Goal: Transaction & Acquisition: Purchase product/service

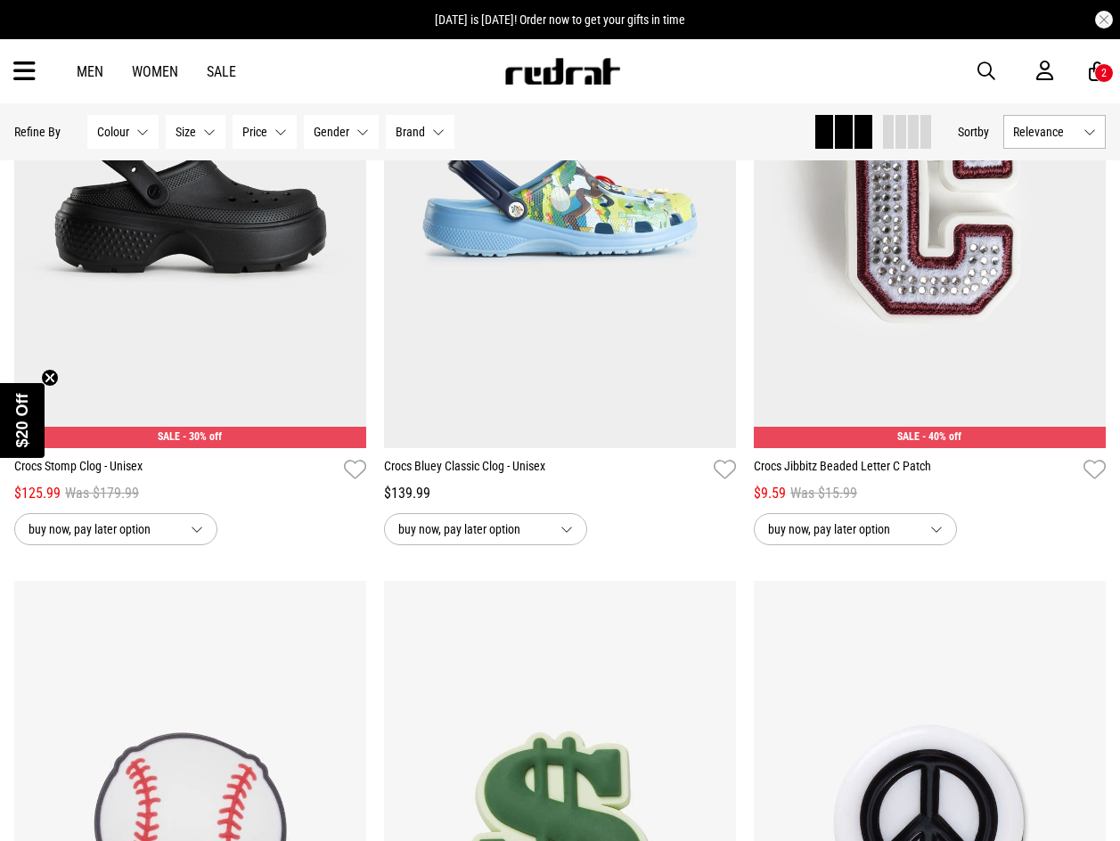
scroll to position [8485, 0]
click at [20, 74] on icon at bounding box center [24, 71] width 22 height 29
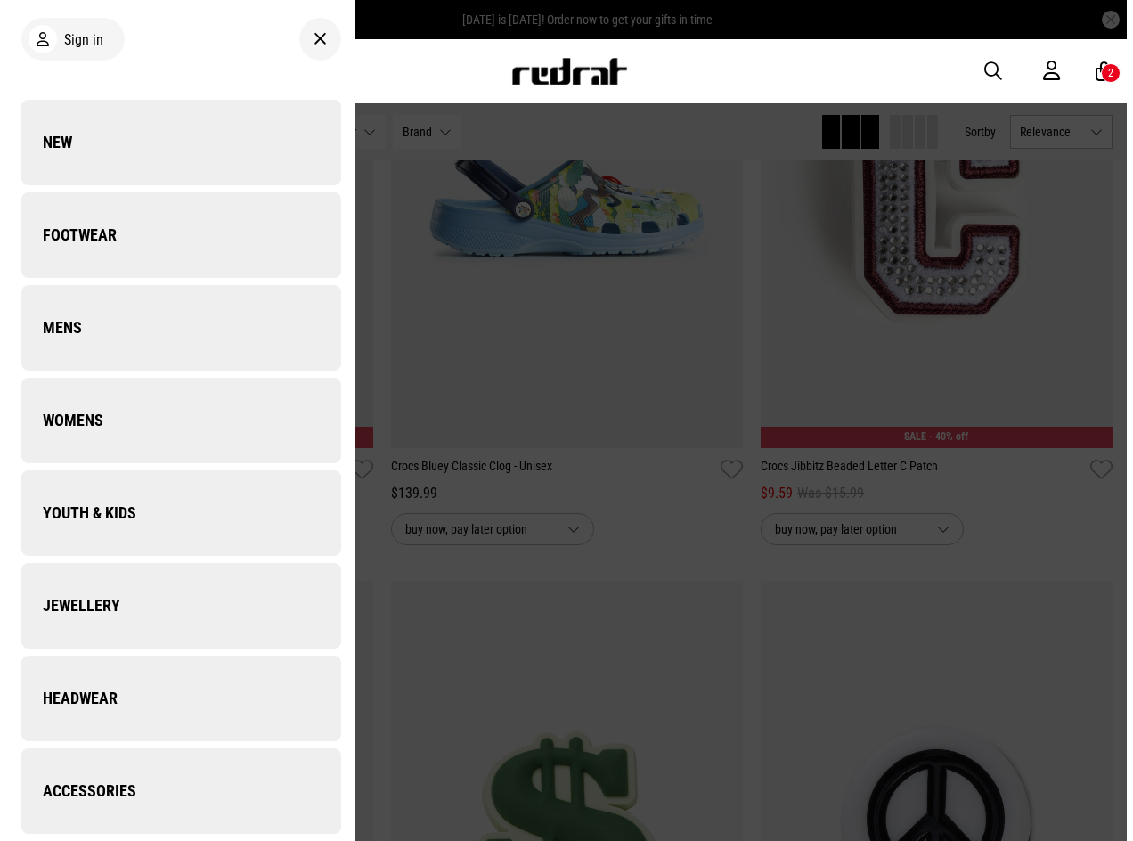
scroll to position [8566, 0]
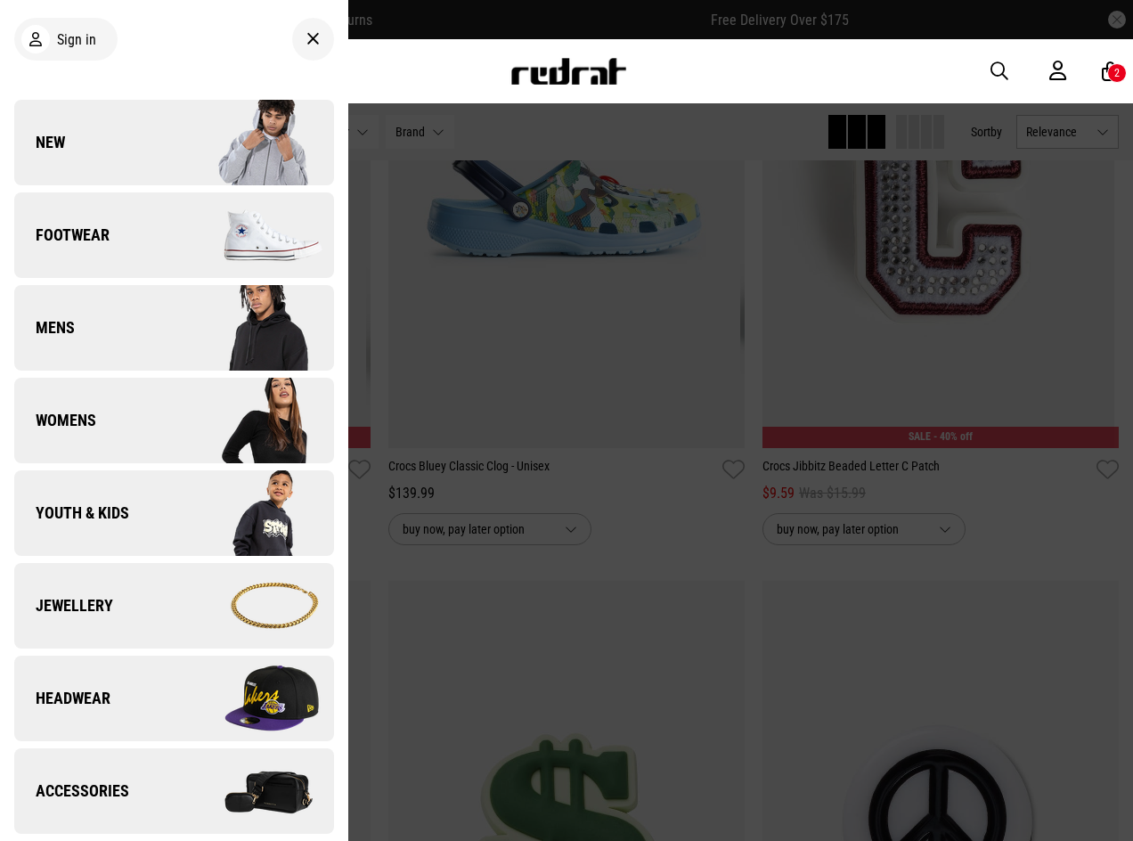
click at [157, 219] on link "Footwear" at bounding box center [174, 235] width 320 height 86
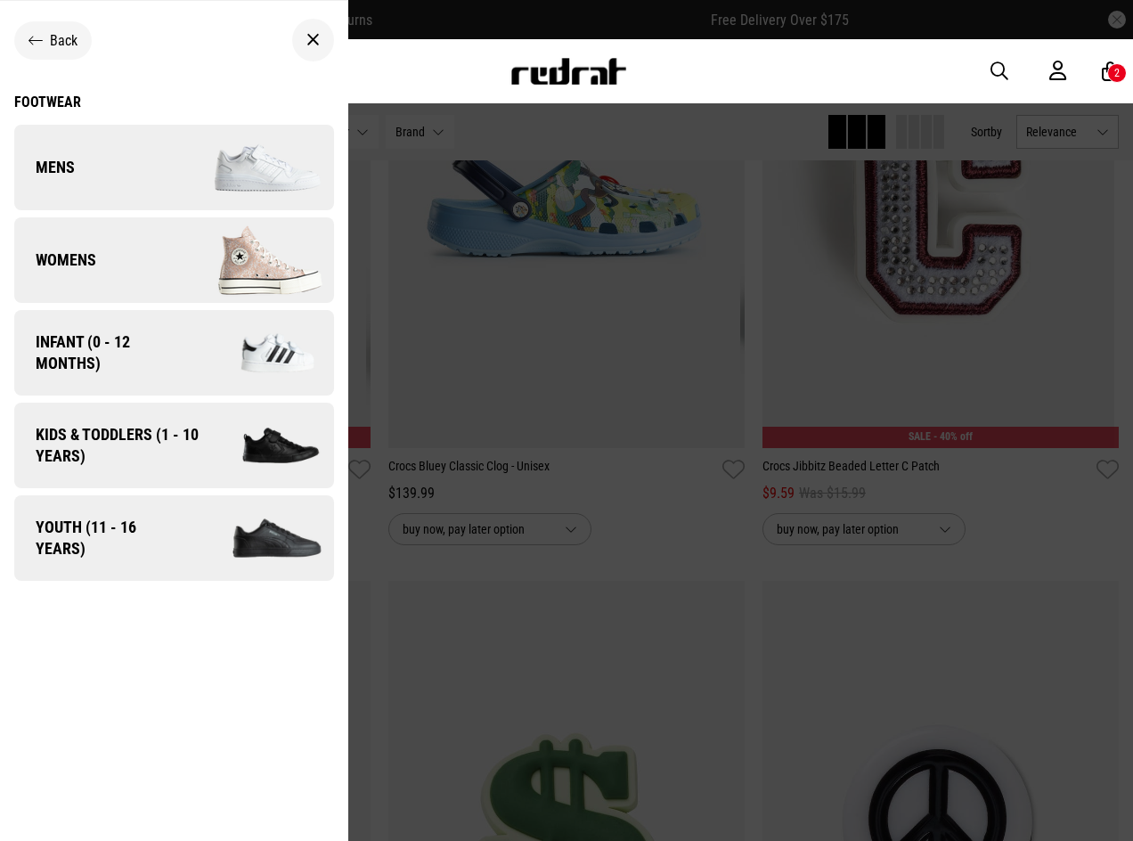
click at [182, 253] on img at bounding box center [253, 260] width 159 height 89
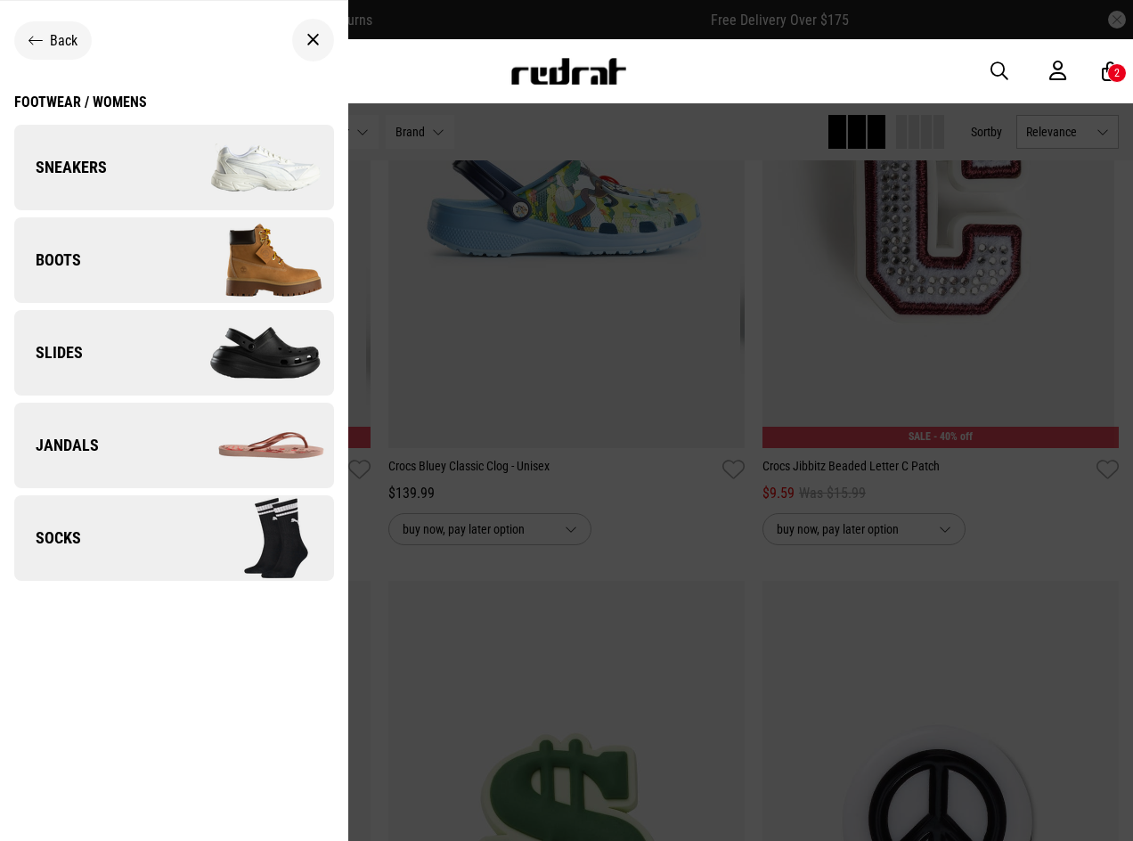
click at [107, 89] on ul "Back Footwear / Womens Sneakers Boots Slides Jandals Socks" at bounding box center [174, 428] width 348 height 855
click at [109, 93] on ul "Back Footwear / Womens Sneakers Boots Slides Jandals Socks" at bounding box center [174, 428] width 348 height 855
click at [112, 101] on div "Footwear / Womens" at bounding box center [80, 102] width 133 height 17
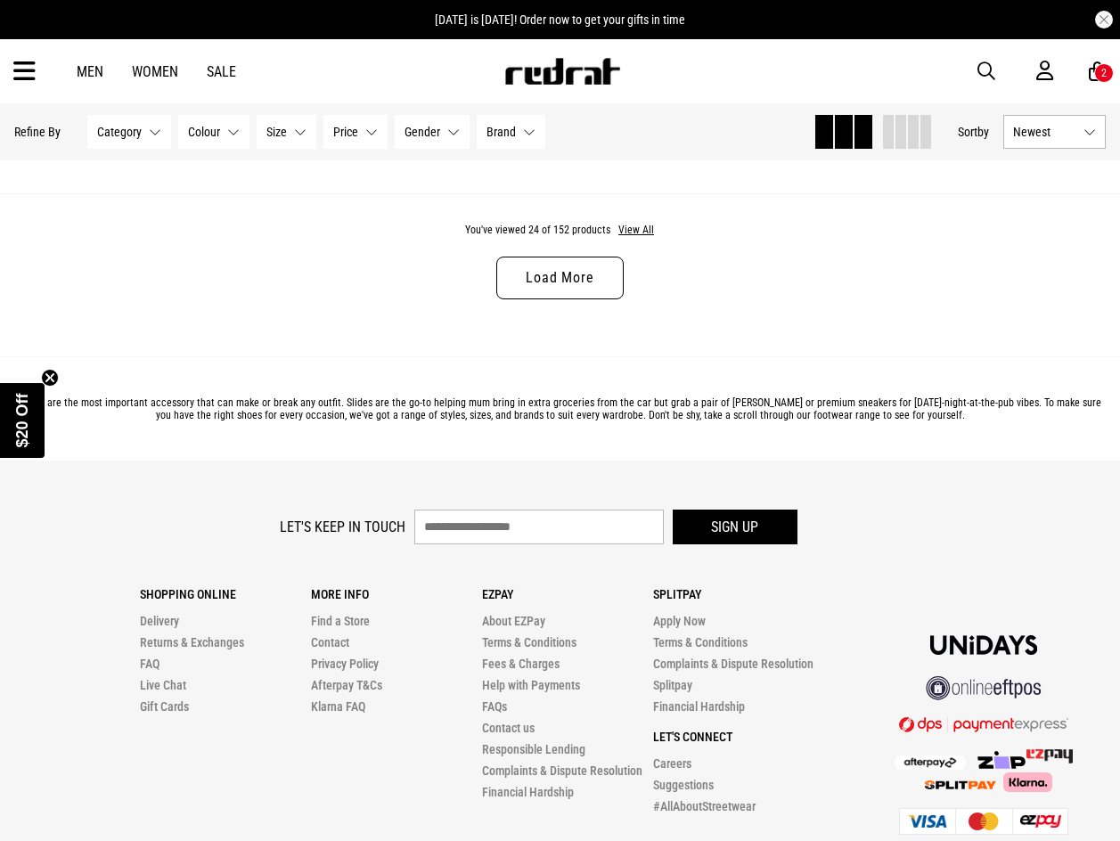
scroll to position [5168, 0]
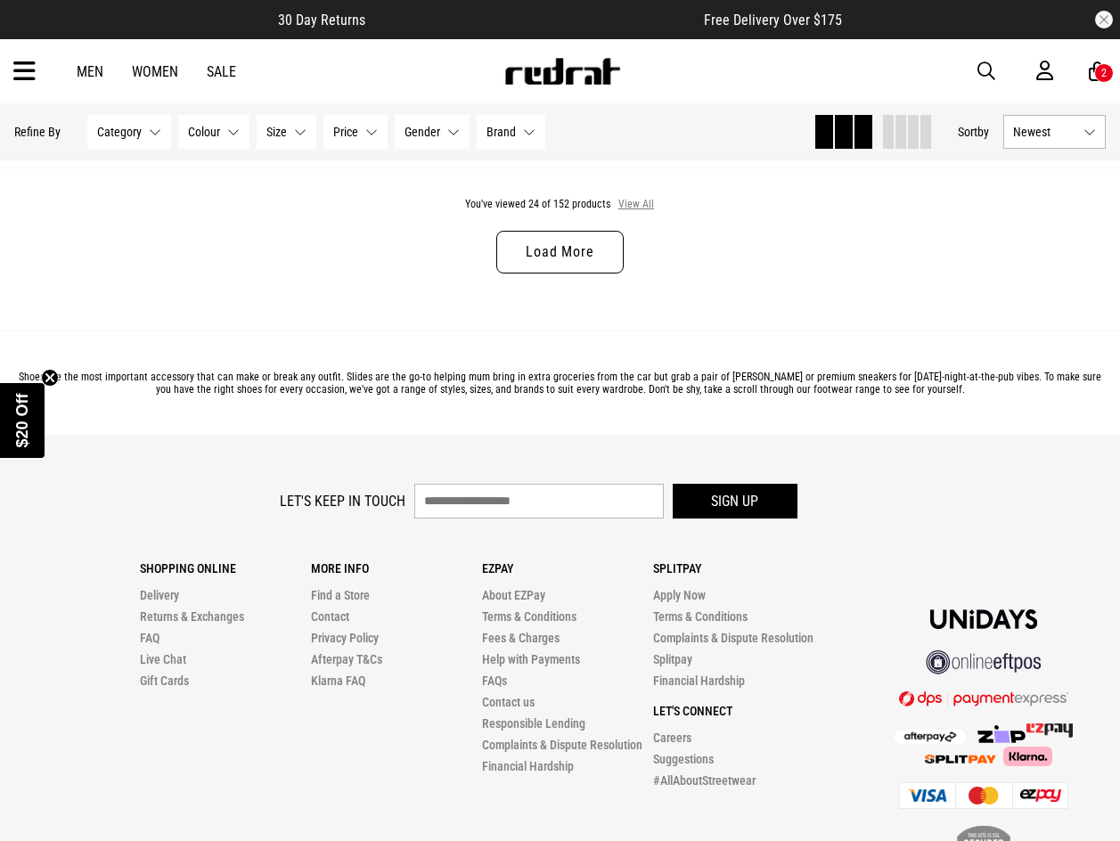
click at [643, 210] on button "View All" at bounding box center [635, 205] width 37 height 16
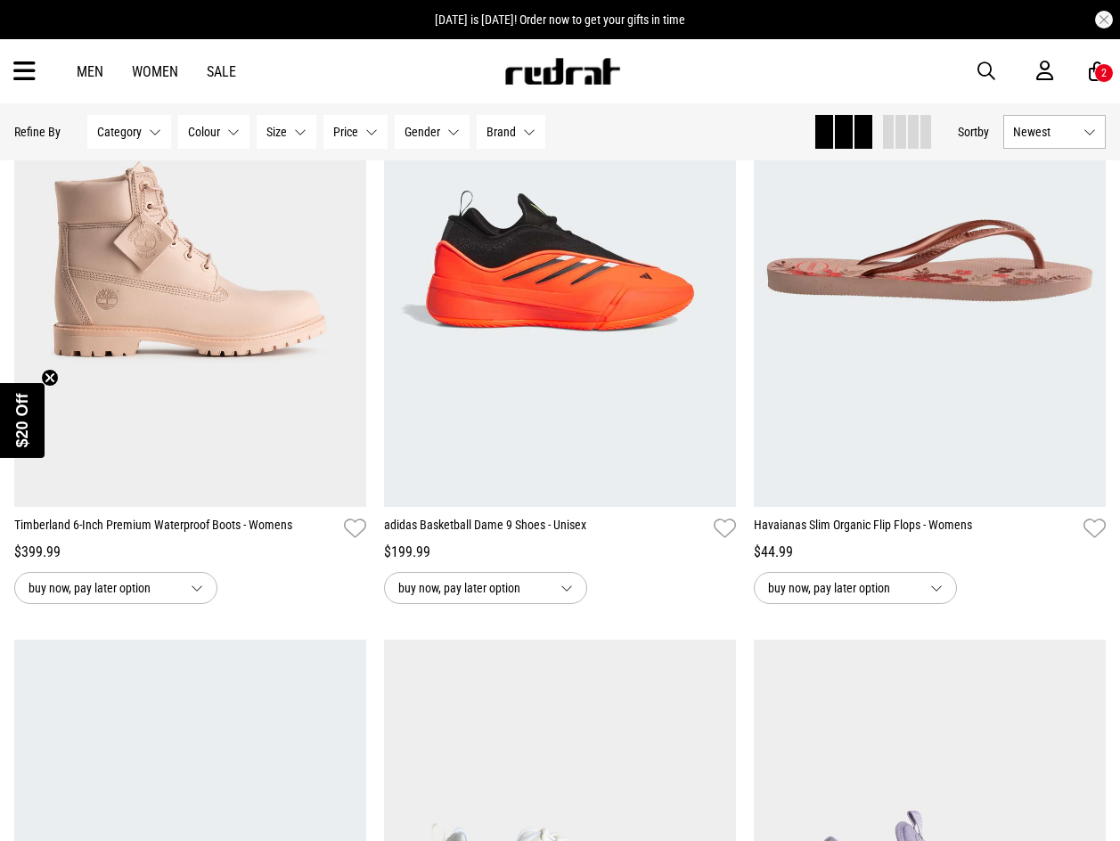
scroll to position [9088, 0]
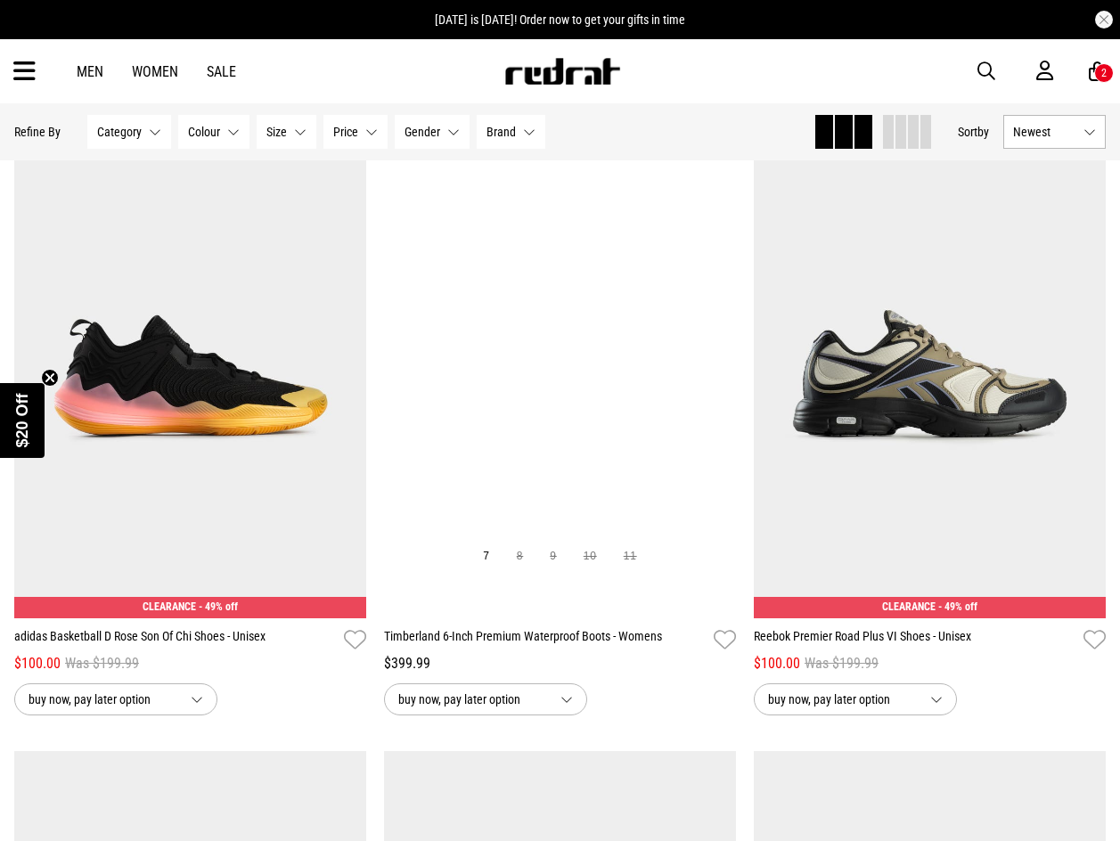
scroll to position [15948, 0]
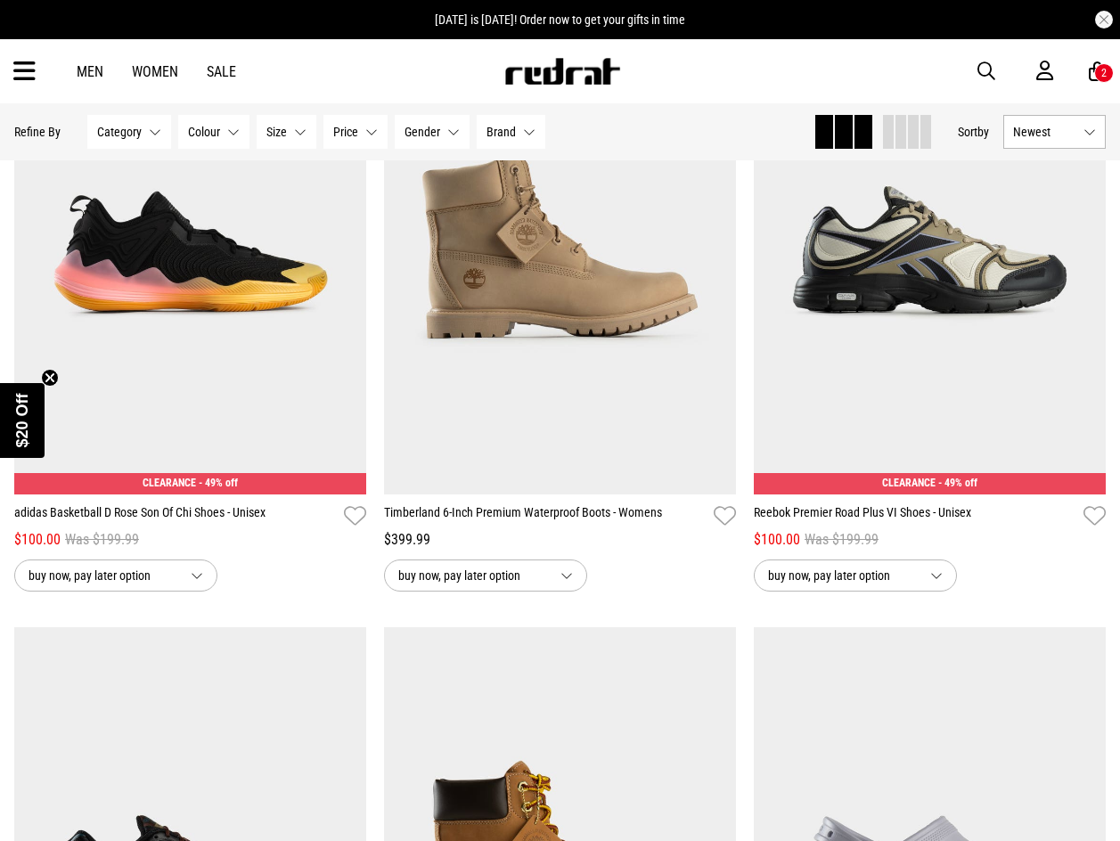
click at [985, 75] on span "button" at bounding box center [986, 71] width 18 height 21
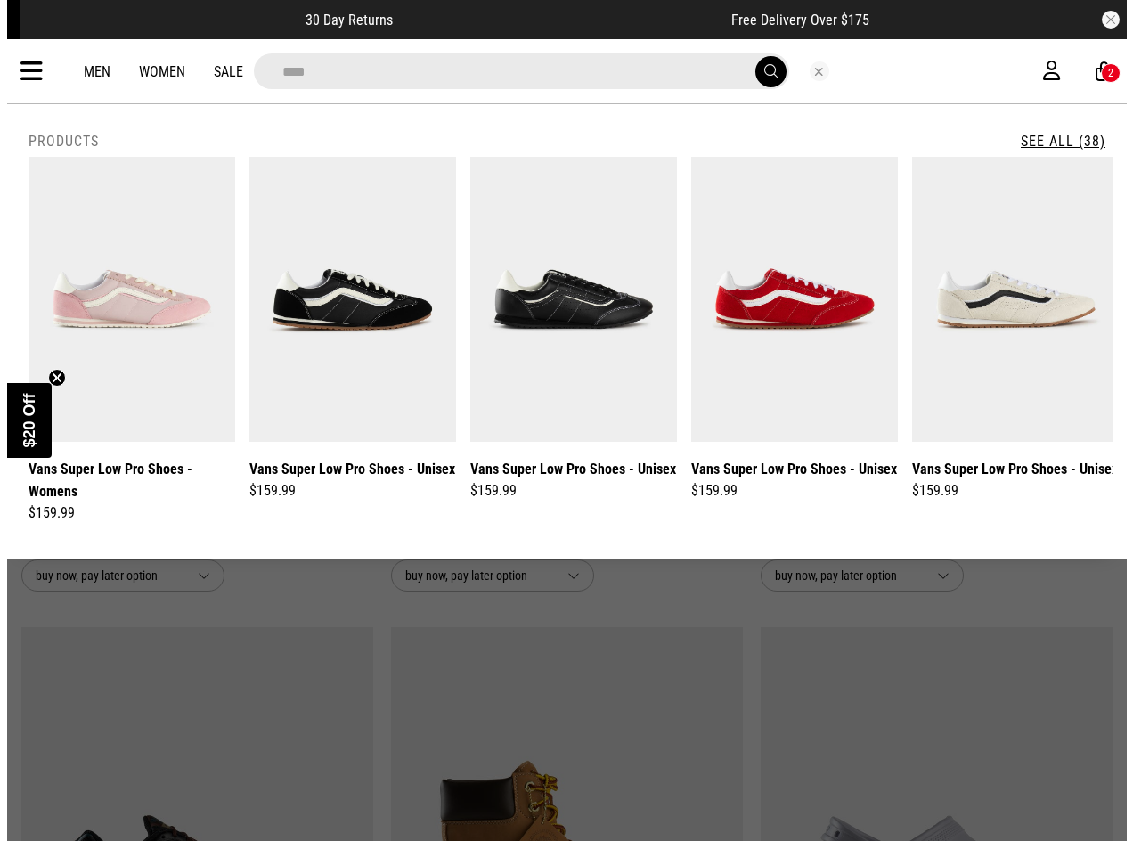
scroll to position [16103, 0]
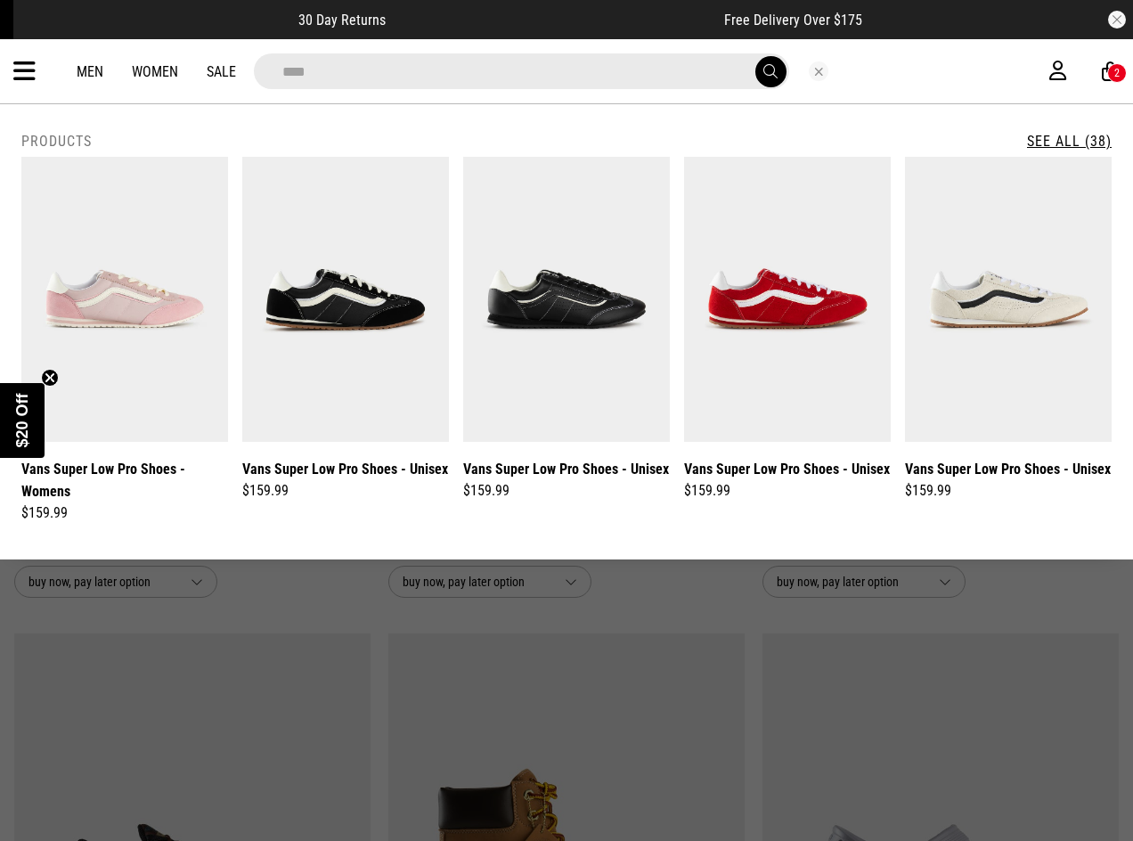
type input "****"
click at [756, 56] on button "submit" at bounding box center [771, 71] width 31 height 31
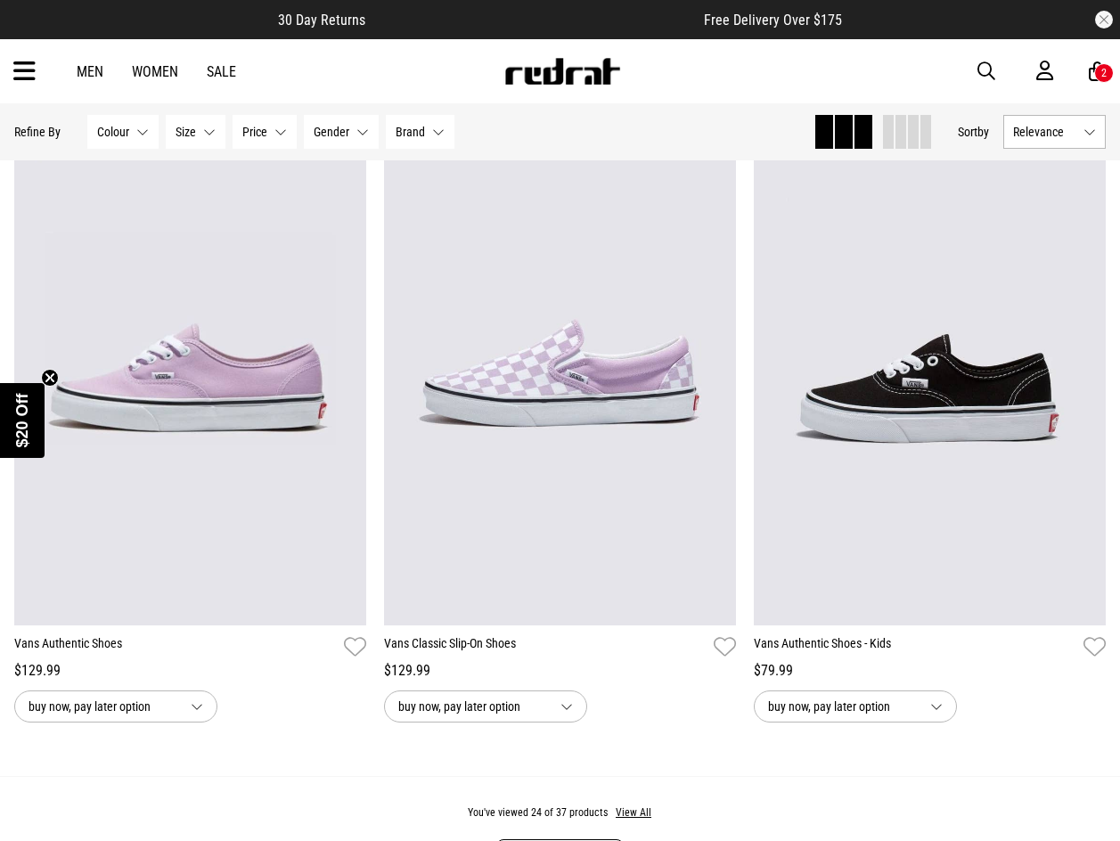
scroll to position [4633, 0]
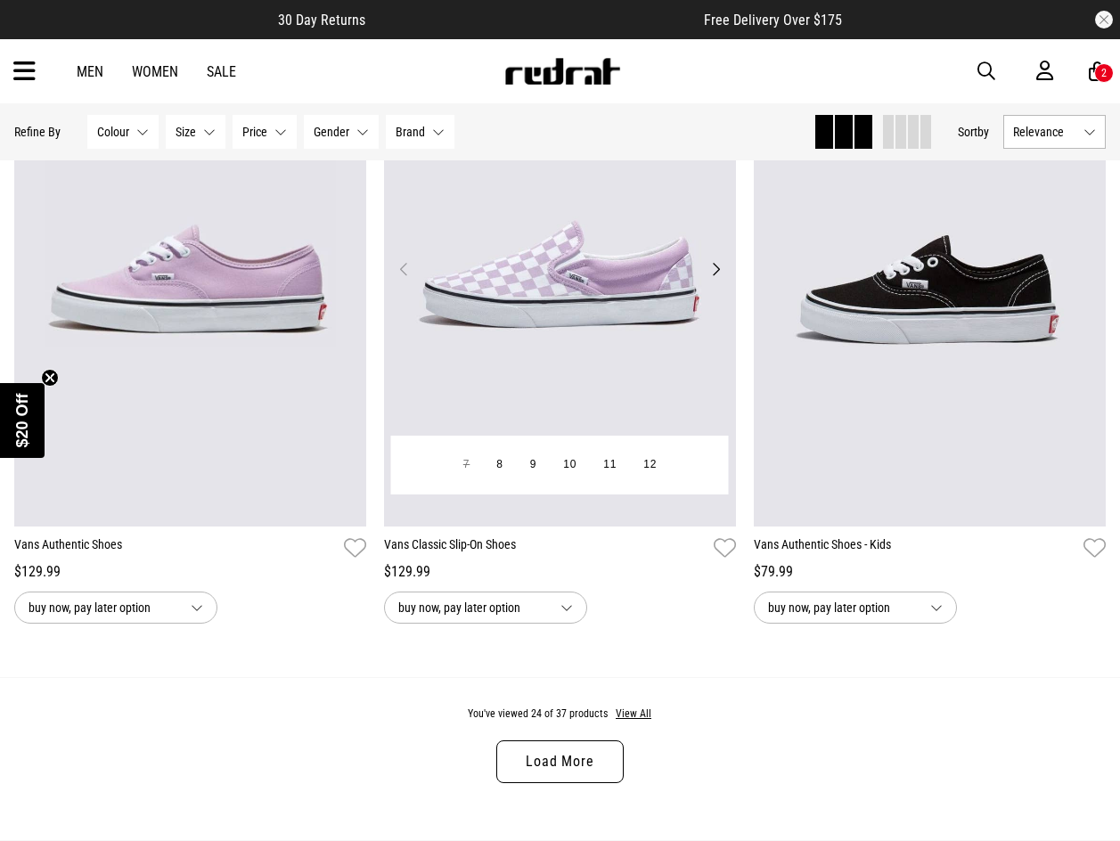
click at [613, 354] on img at bounding box center [560, 280] width 352 height 493
